Goal: Task Accomplishment & Management: Use online tool/utility

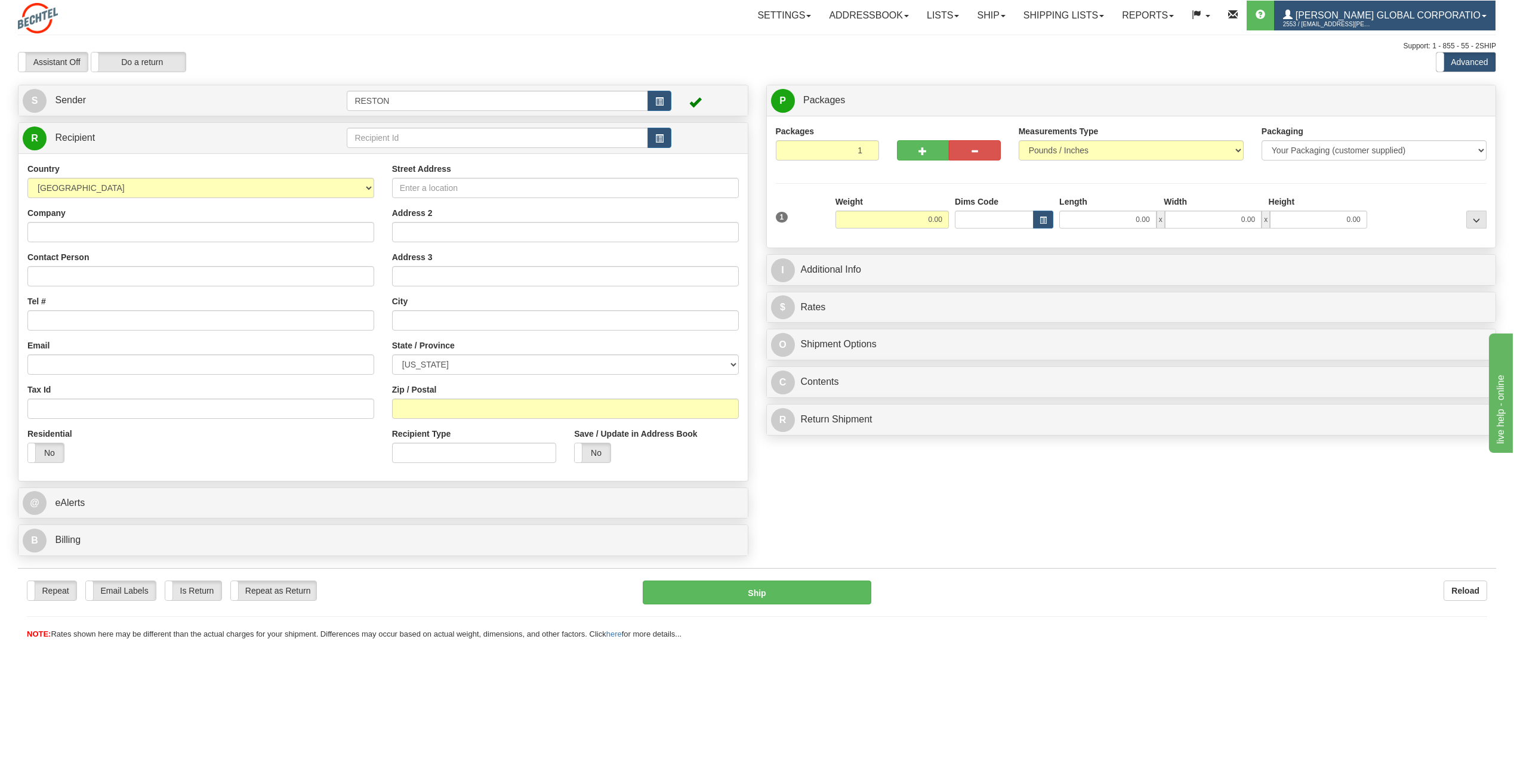
click at [1484, 19] on link "Bechtel Global Corporatio 2553 / bsobecki@bechtel.com" at bounding box center [1384, 15] width 221 height 30
click at [1279, 80] on div "Toggle navigation Settings Shipping Preferences Fields Preferences New" at bounding box center [757, 392] width 1514 height 784
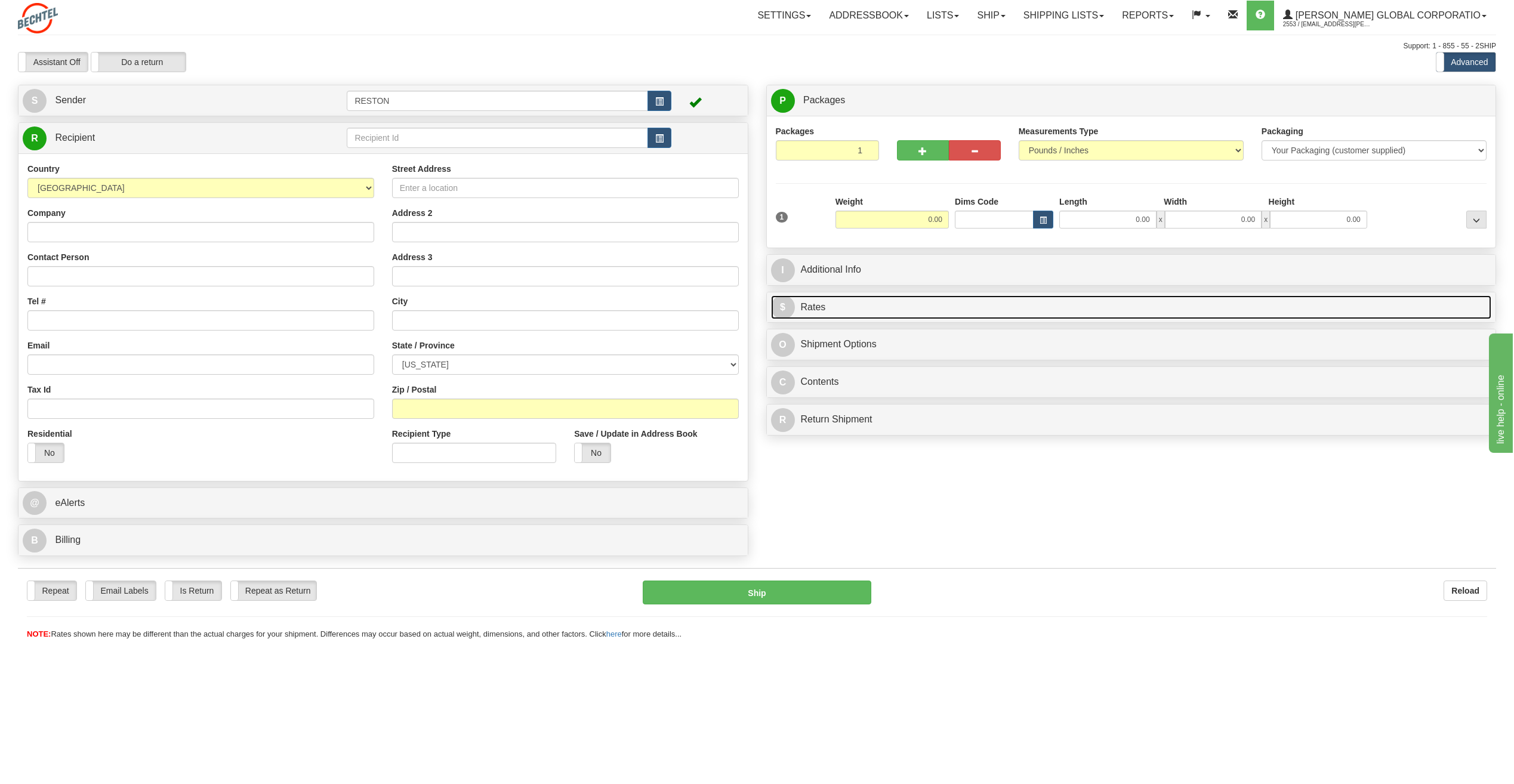
click at [821, 312] on link "$ Rates" at bounding box center [1131, 308] width 721 height 24
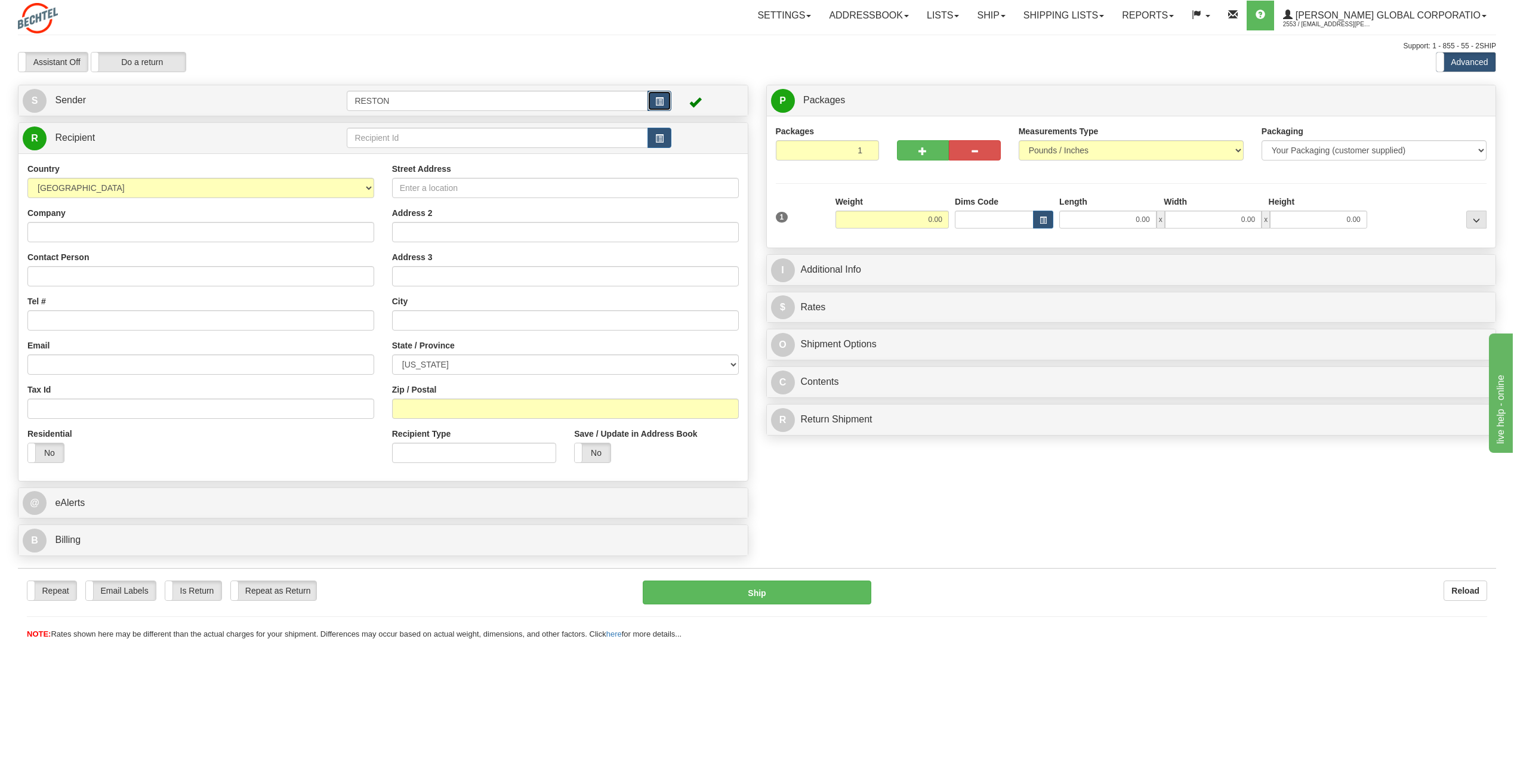
click at [662, 102] on span "button" at bounding box center [659, 102] width 9 height 8
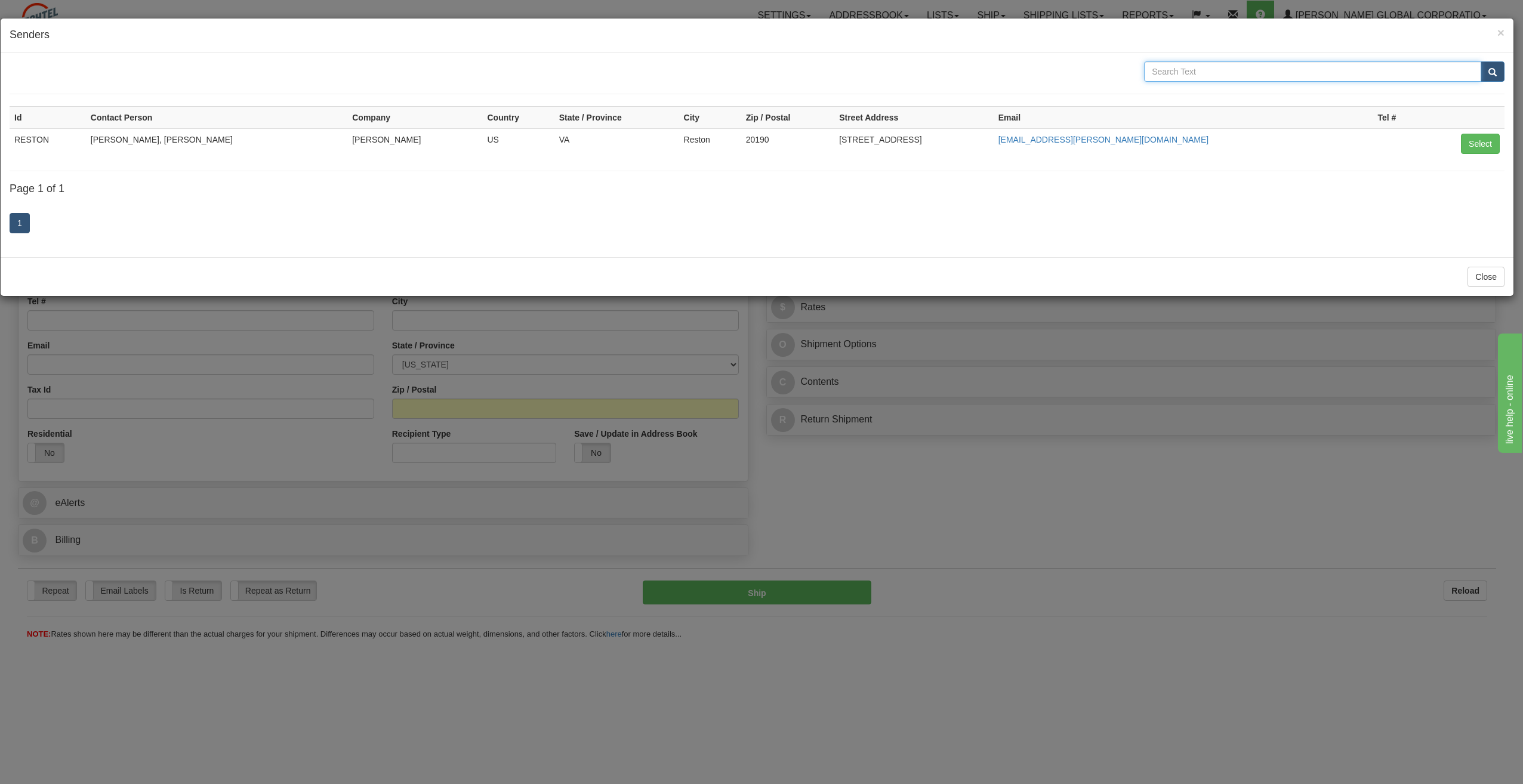
click at [1377, 75] on input "text" at bounding box center [1312, 71] width 337 height 20
type input "[PERSON_NAME]"
click at [1496, 76] on span "submit" at bounding box center [1493, 72] width 9 height 8
click at [1495, 75] on span "submit" at bounding box center [1493, 72] width 9 height 8
click at [1472, 68] on input "[PERSON_NAME]" at bounding box center [1312, 71] width 337 height 20
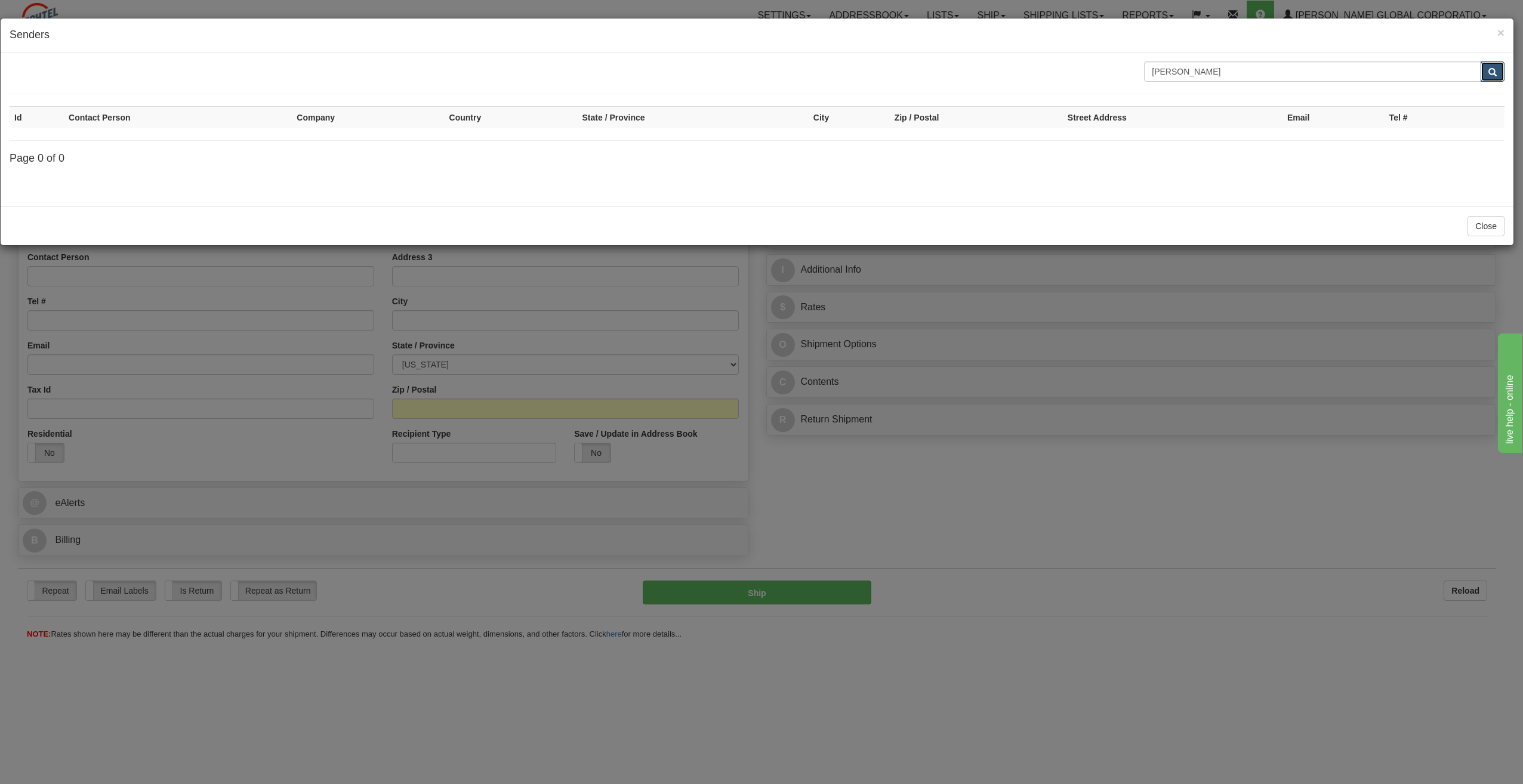
click at [1491, 77] on button "submit" at bounding box center [1493, 71] width 24 height 20
click at [1489, 232] on button "Close" at bounding box center [1486, 226] width 37 height 20
